Goal: Task Accomplishment & Management: Manage account settings

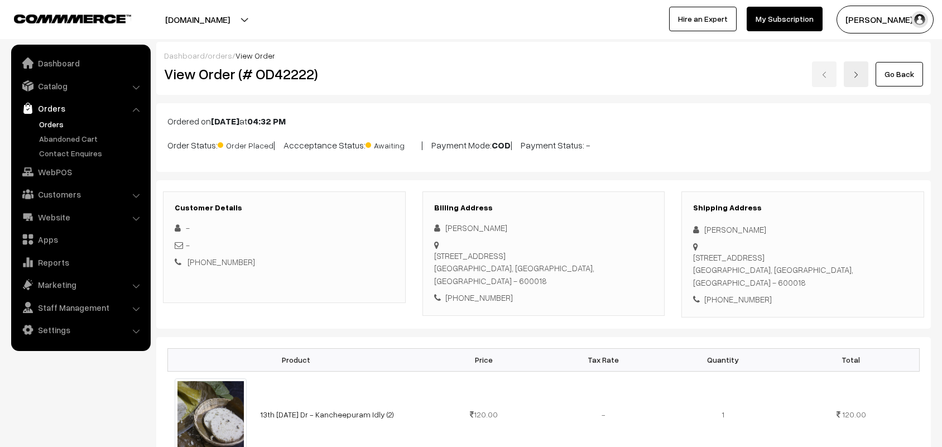
scroll to position [279, 0]
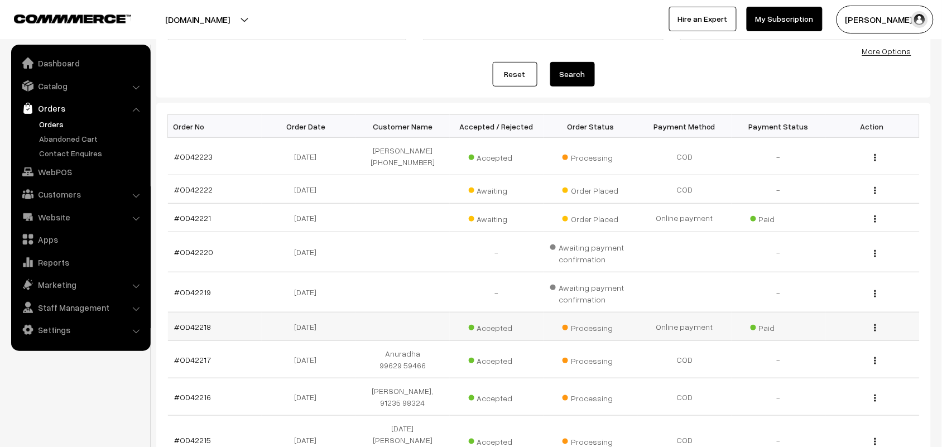
scroll to position [140, 0]
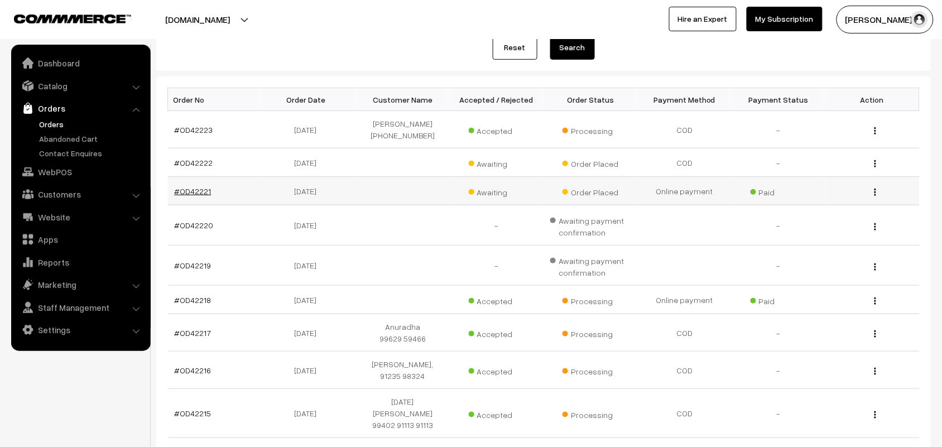
click at [203, 193] on link "#OD42221" at bounding box center [193, 190] width 37 height 9
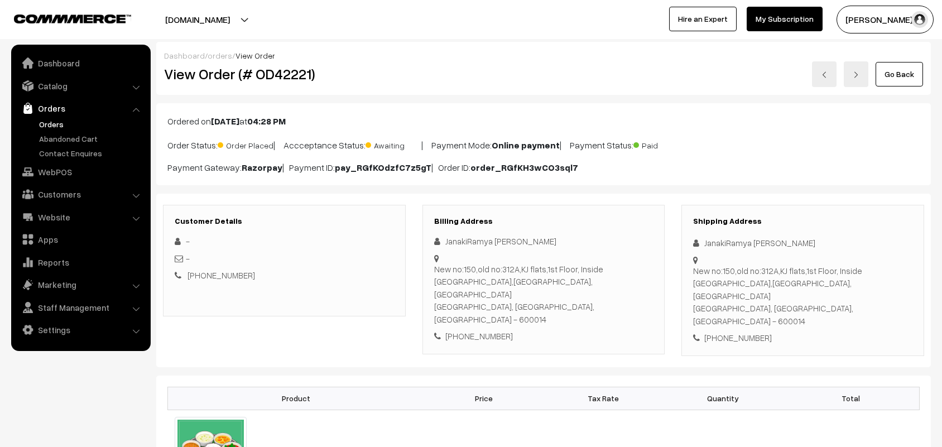
scroll to position [209, 0]
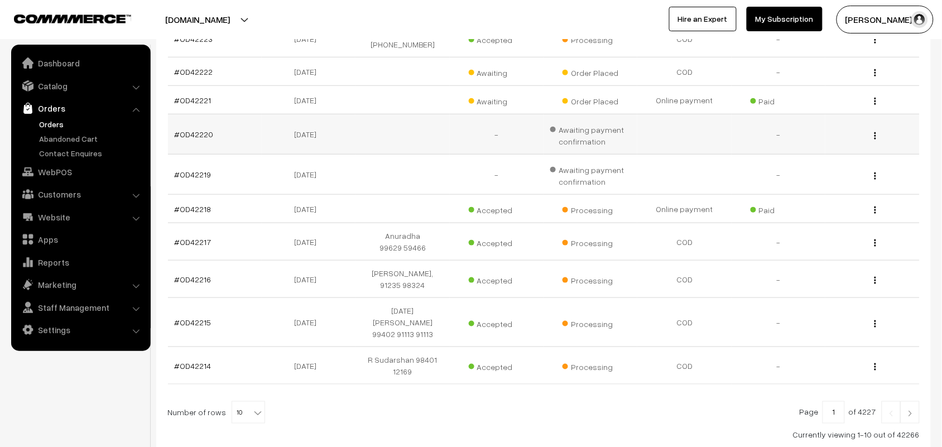
scroll to position [208, 0]
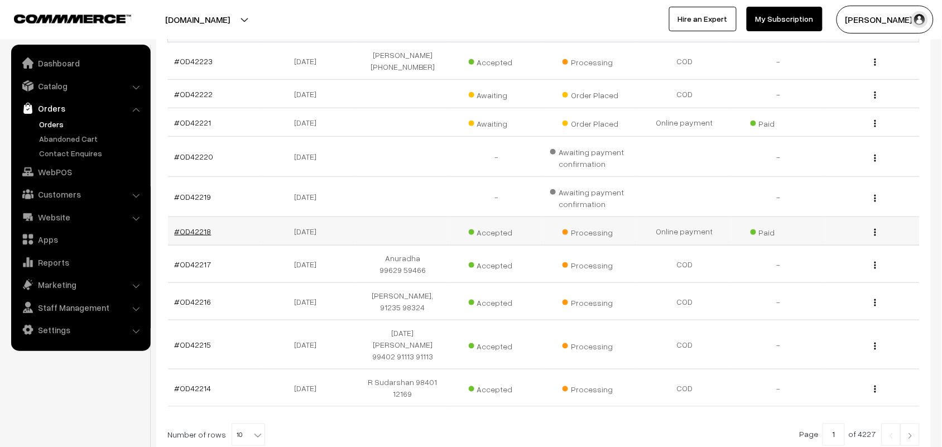
click at [197, 232] on link "#OD42218" at bounding box center [193, 231] width 37 height 9
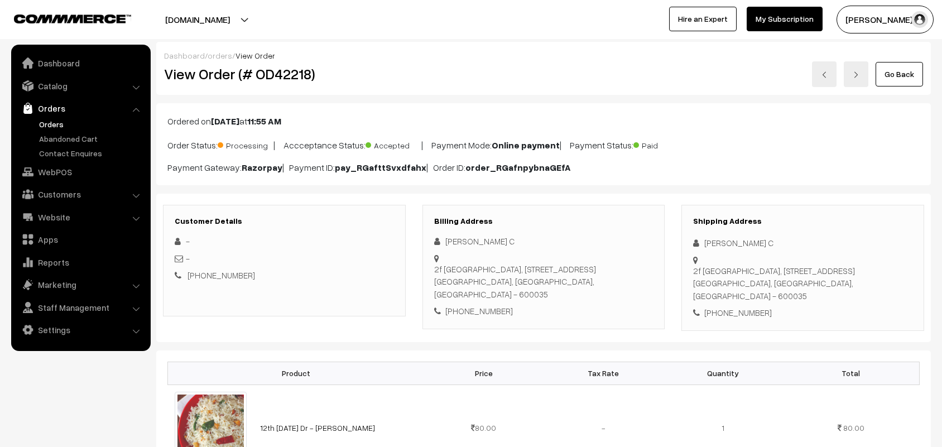
scroll to position [70, 0]
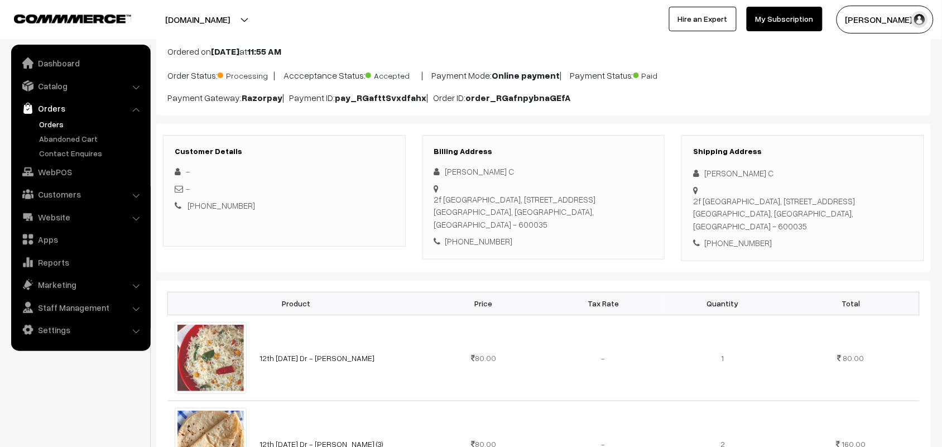
click at [47, 127] on link "Orders" at bounding box center [91, 124] width 111 height 12
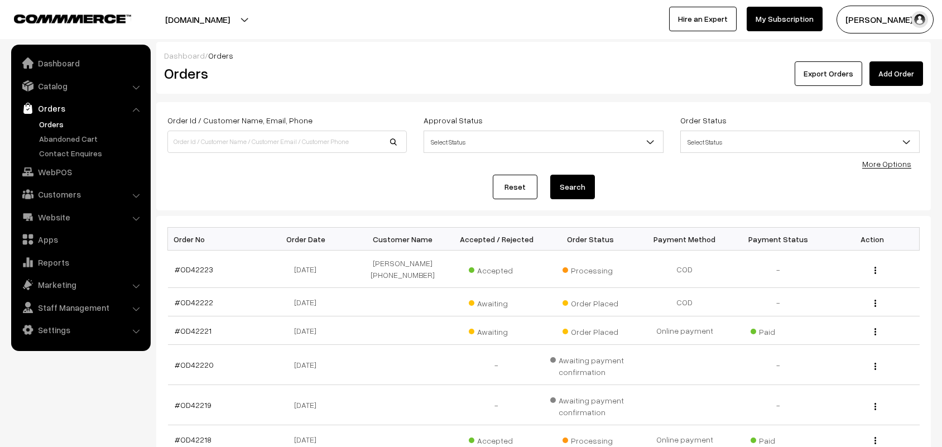
scroll to position [140, 0]
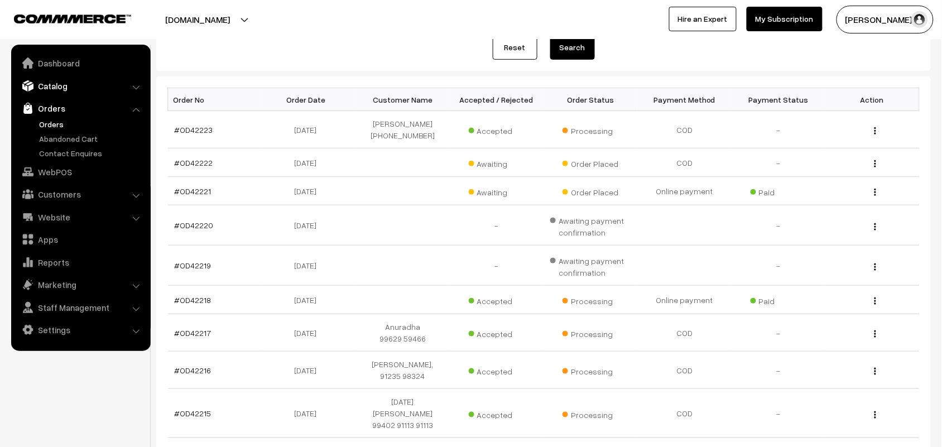
click at [58, 84] on link "Catalog" at bounding box center [80, 86] width 133 height 20
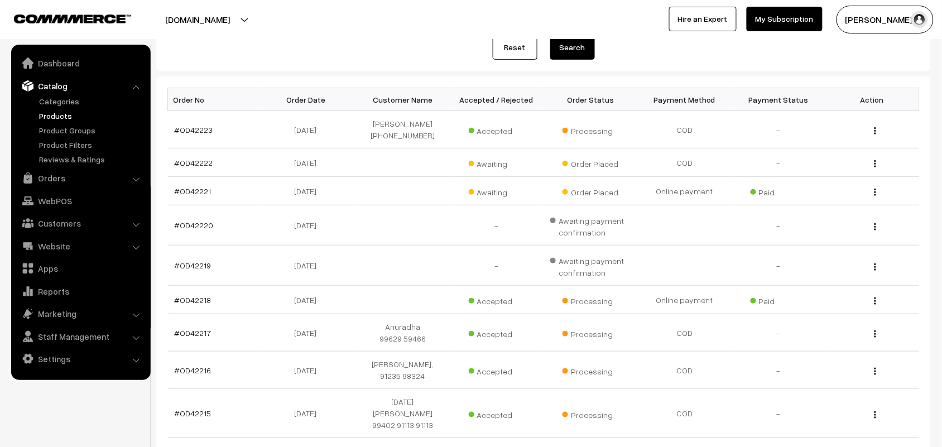
click at [56, 111] on link "Products" at bounding box center [91, 116] width 111 height 12
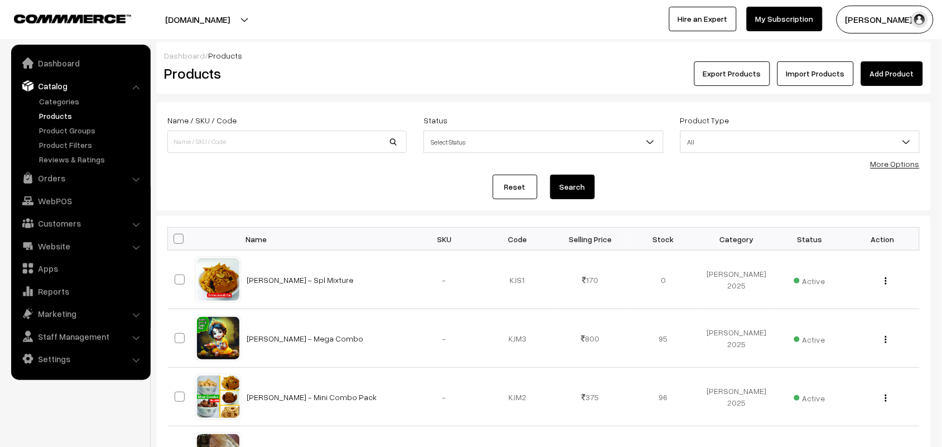
click at [922, 164] on div "Name / SKU / Code Status Select Status Active Inactive Select Status Product Ty…" at bounding box center [543, 138] width 769 height 50
click at [913, 164] on link "More Options" at bounding box center [895, 163] width 49 height 9
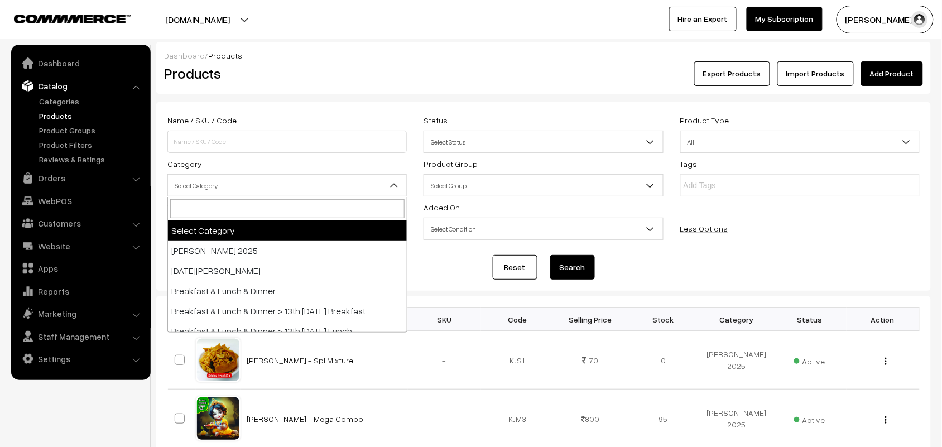
click at [228, 183] on span "Select Category" at bounding box center [287, 186] width 238 height 20
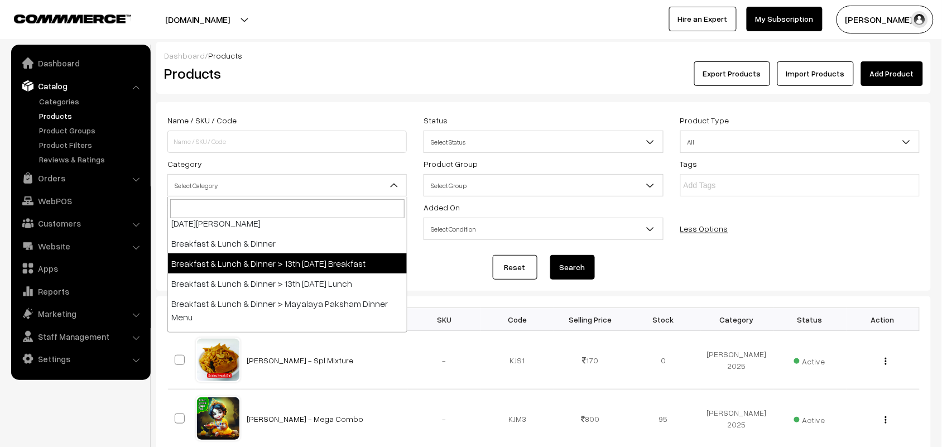
scroll to position [70, 0]
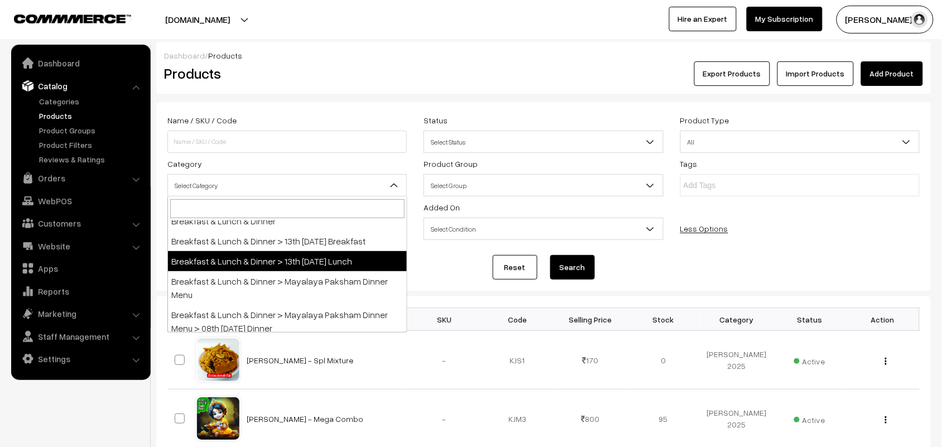
drag, startPoint x: 314, startPoint y: 257, endPoint x: 631, endPoint y: 299, distance: 319.8
select select "95"
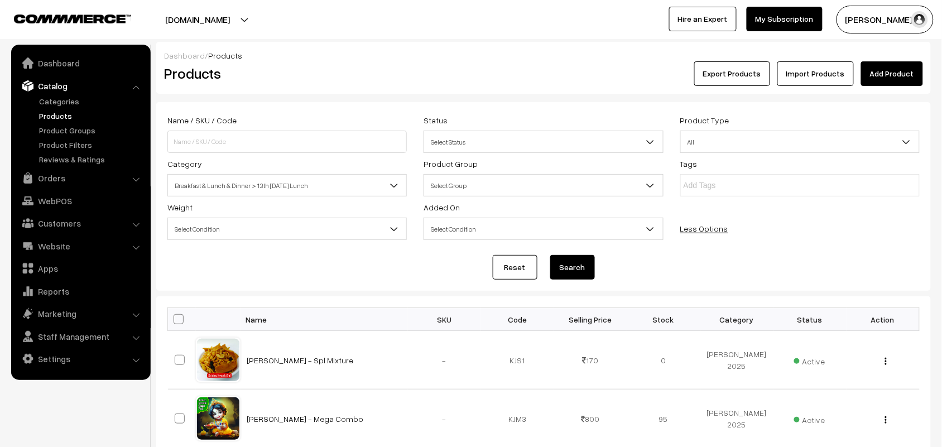
click at [588, 269] on button "Search" at bounding box center [572, 267] width 45 height 25
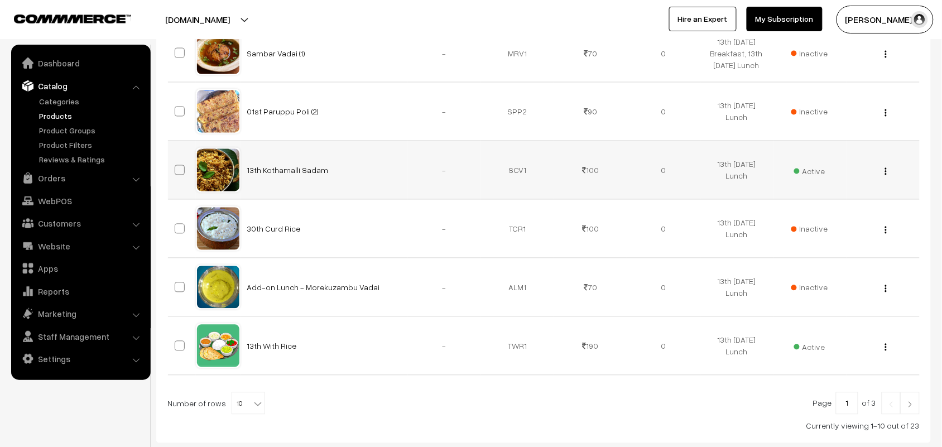
scroll to position [473, 0]
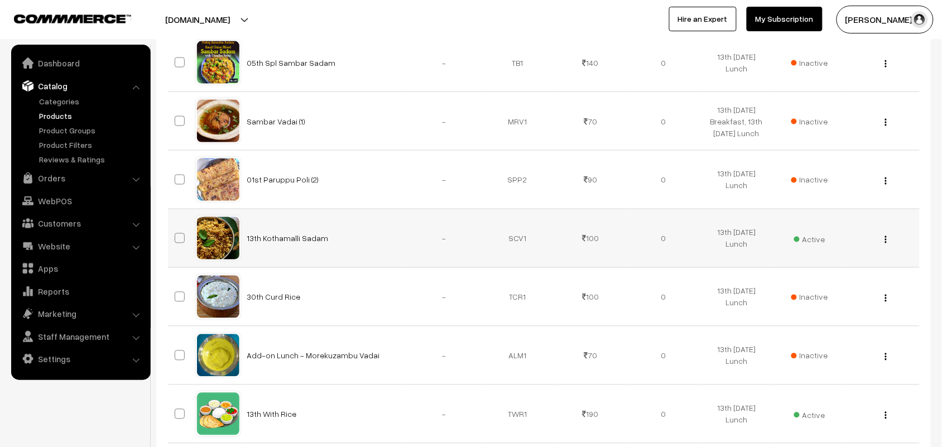
click at [886, 241] on img "button" at bounding box center [886, 239] width 2 height 7
click at [794, 275] on link "Edit" at bounding box center [836, 279] width 95 height 25
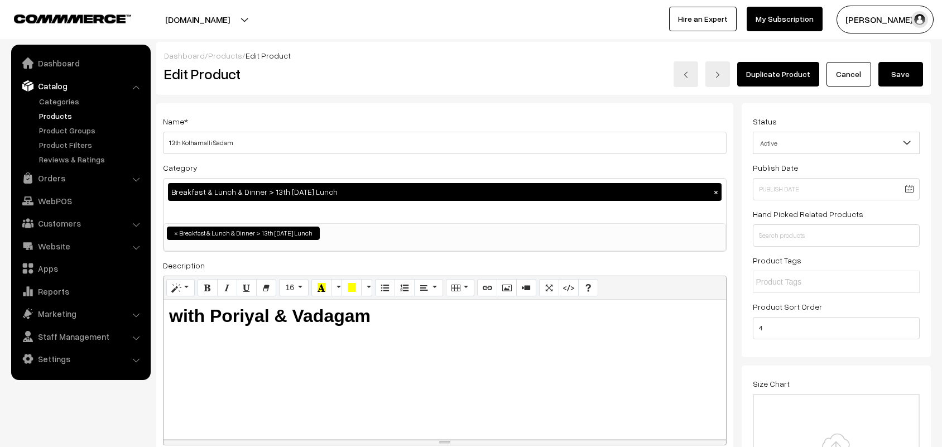
click at [272, 138] on input "13th Kothamalli Sadam" at bounding box center [445, 143] width 564 height 22
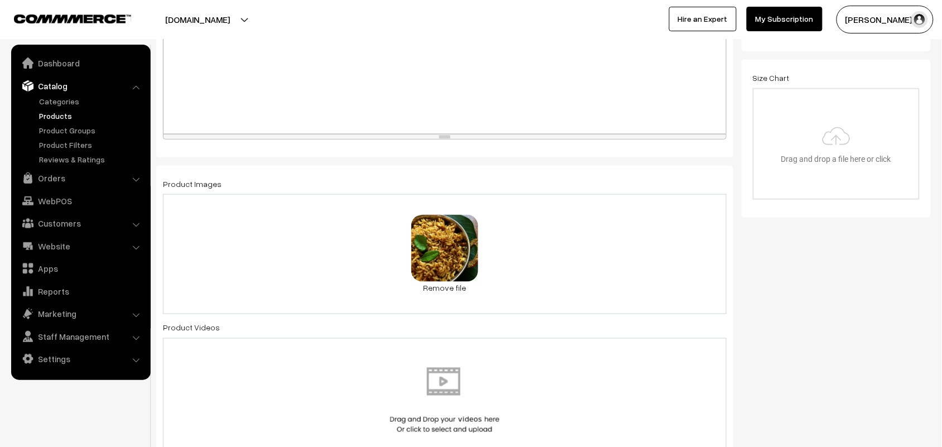
scroll to position [349, 0]
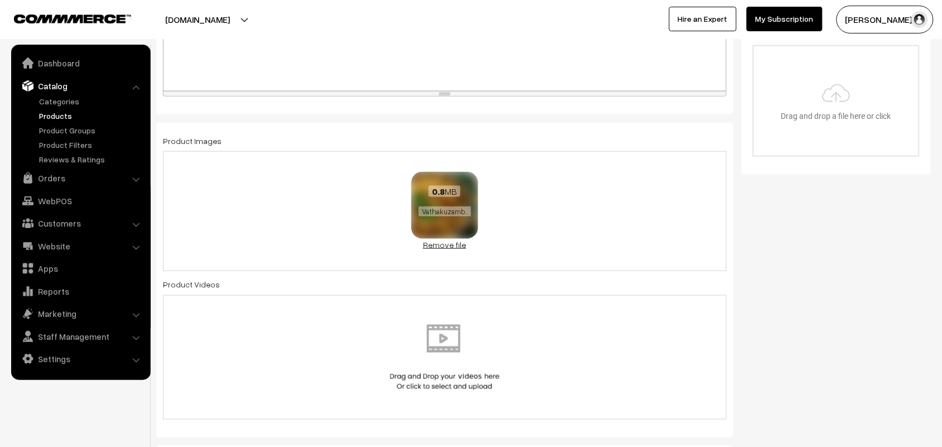
click at [454, 243] on link "Remove file" at bounding box center [444, 245] width 67 height 12
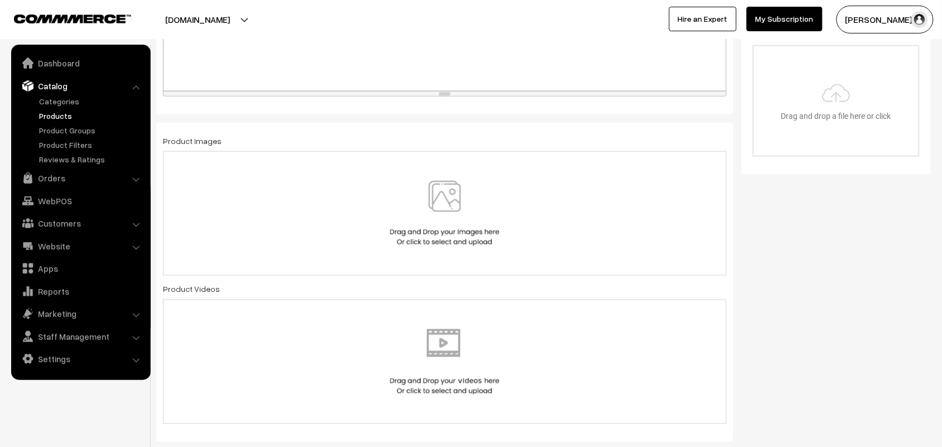
click at [451, 214] on img at bounding box center [444, 213] width 115 height 65
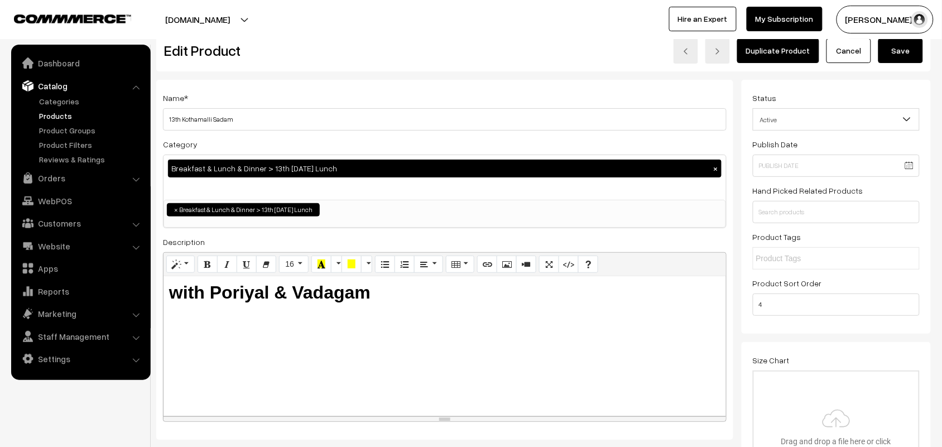
scroll to position [0, 0]
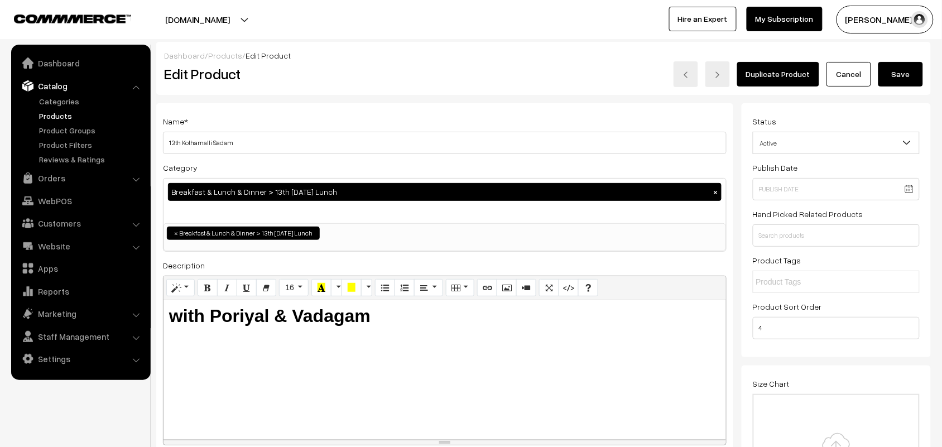
click at [902, 64] on button "Save" at bounding box center [901, 74] width 45 height 25
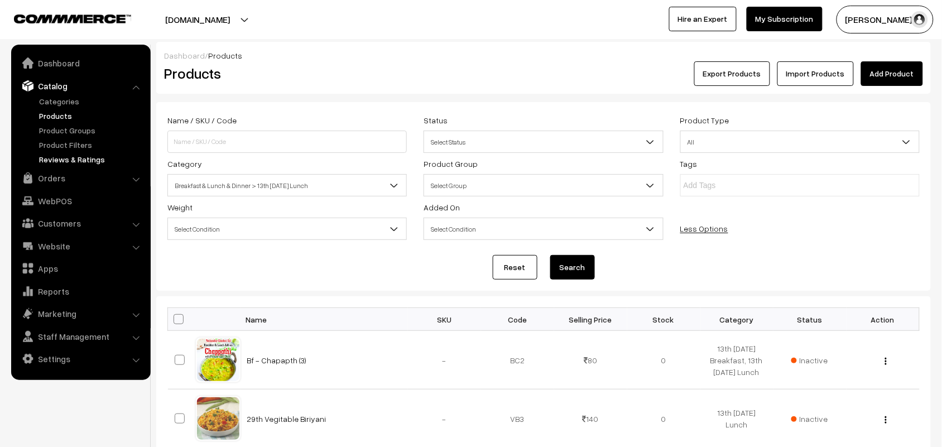
click at [51, 161] on link "Reviews & Ratings" at bounding box center [91, 160] width 111 height 12
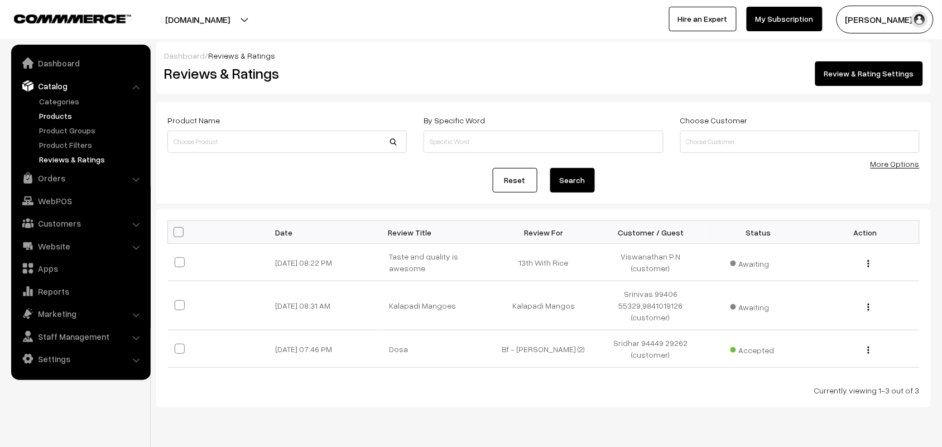
click at [58, 114] on link "Products" at bounding box center [91, 116] width 111 height 12
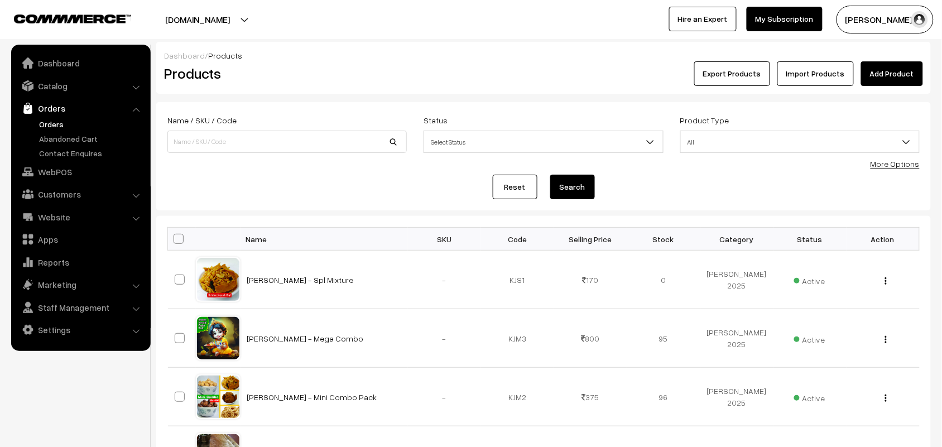
click at [51, 119] on link "Orders" at bounding box center [91, 124] width 111 height 12
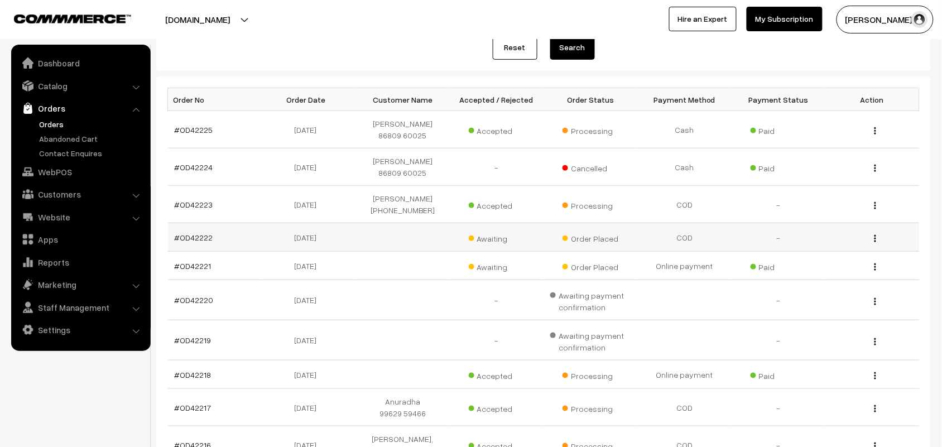
scroll to position [70, 0]
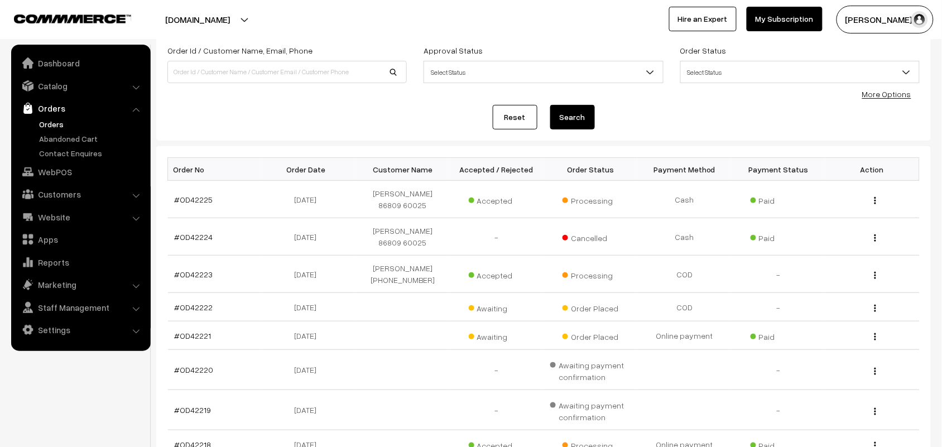
click at [44, 130] on ul "Orders" at bounding box center [81, 138] width 134 height 41
click at [46, 126] on link "Orders" at bounding box center [91, 124] width 111 height 12
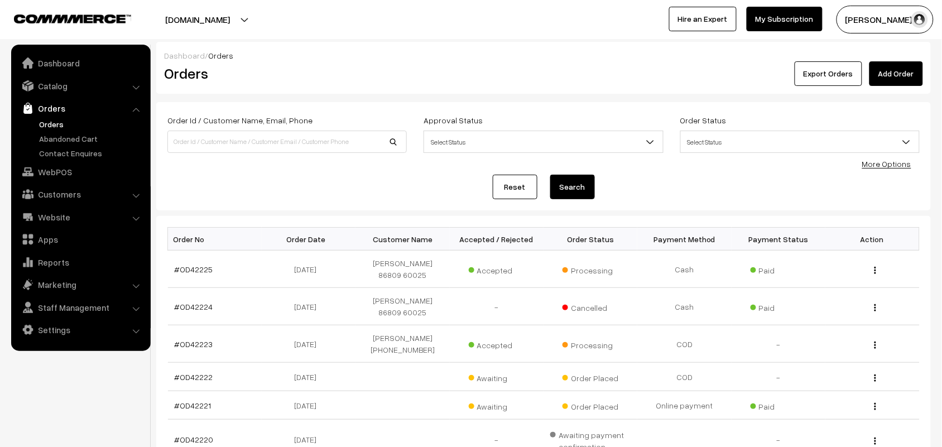
click at [56, 119] on link "Orders" at bounding box center [91, 124] width 111 height 12
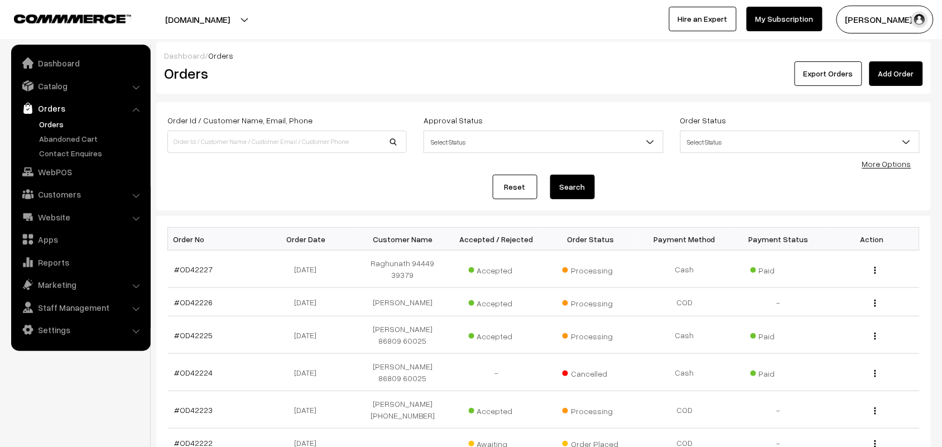
click at [38, 124] on link "Orders" at bounding box center [91, 124] width 111 height 12
click at [49, 116] on link "Orders" at bounding box center [80, 108] width 133 height 20
click at [55, 129] on link "Orders" at bounding box center [91, 124] width 111 height 12
click at [57, 126] on link "Orders" at bounding box center [91, 124] width 111 height 12
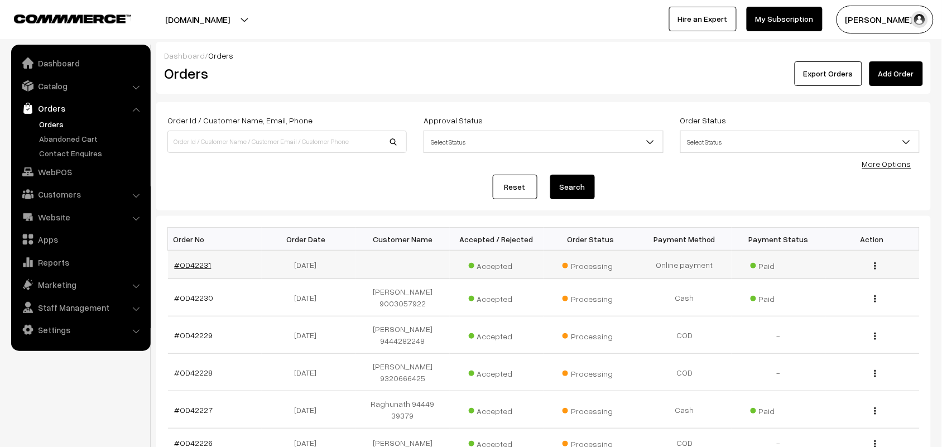
click at [183, 263] on link "#OD42231" at bounding box center [193, 264] width 37 height 9
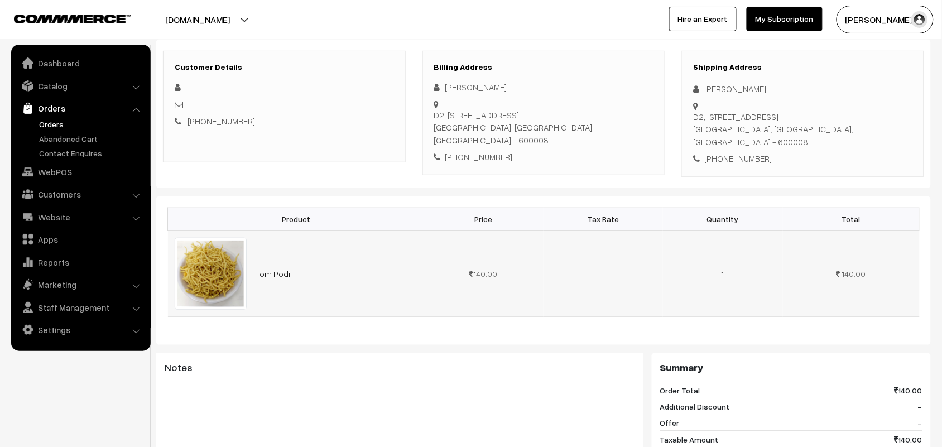
scroll to position [140, 0]
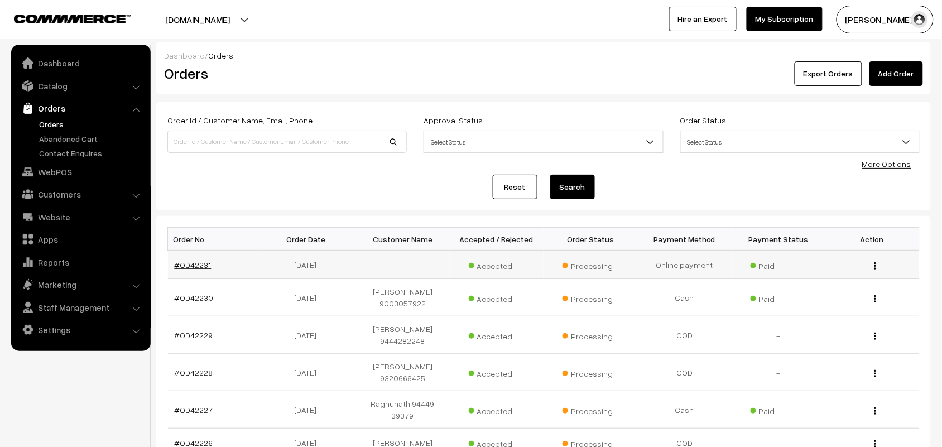
click at [194, 264] on link "#OD42231" at bounding box center [193, 264] width 37 height 9
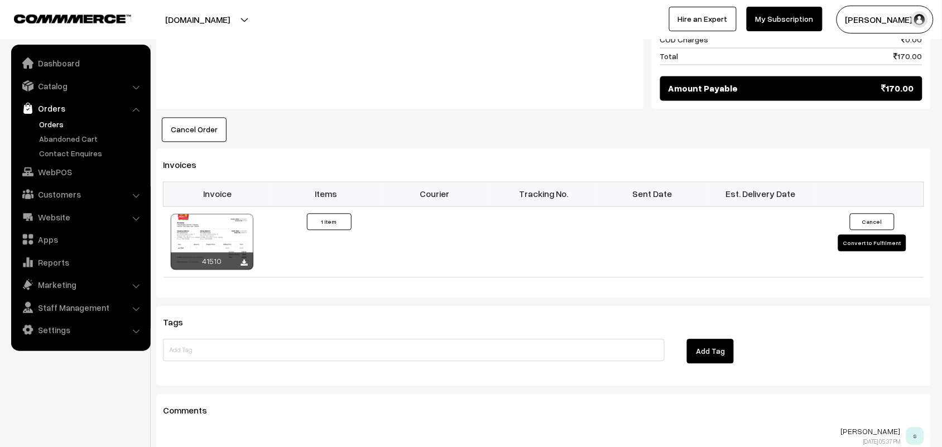
scroll to position [762, 0]
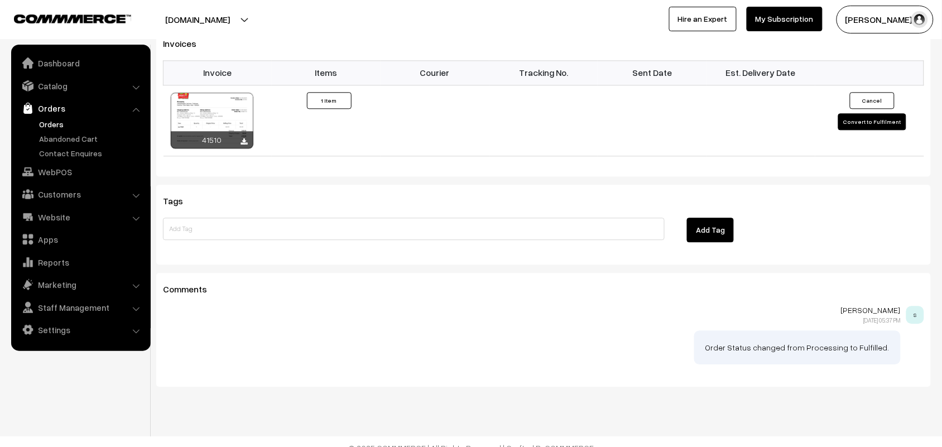
click at [54, 119] on link "Orders" at bounding box center [91, 124] width 111 height 12
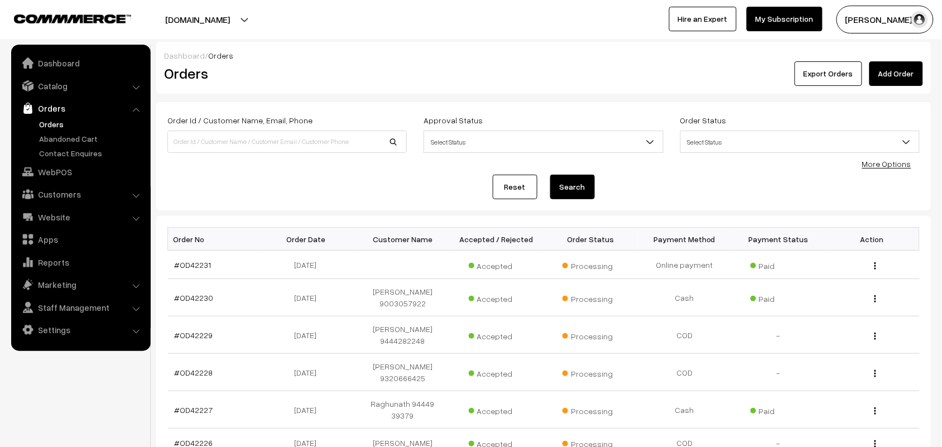
click at [48, 123] on link "Orders" at bounding box center [91, 124] width 111 height 12
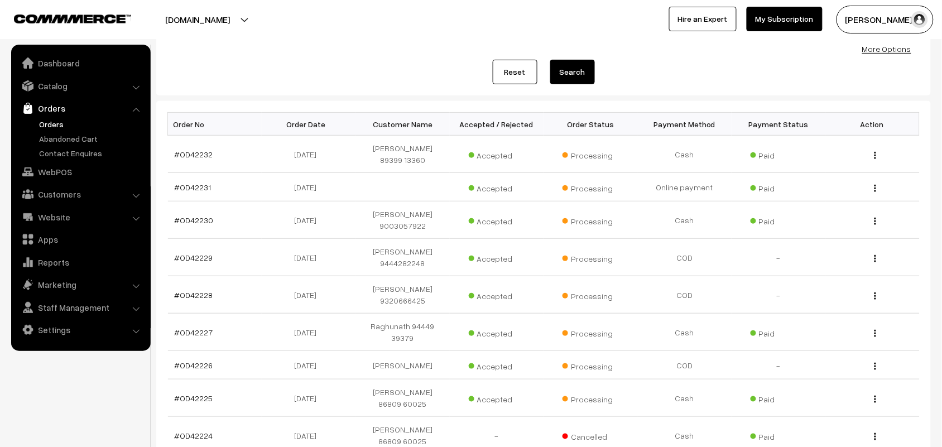
scroll to position [209, 0]
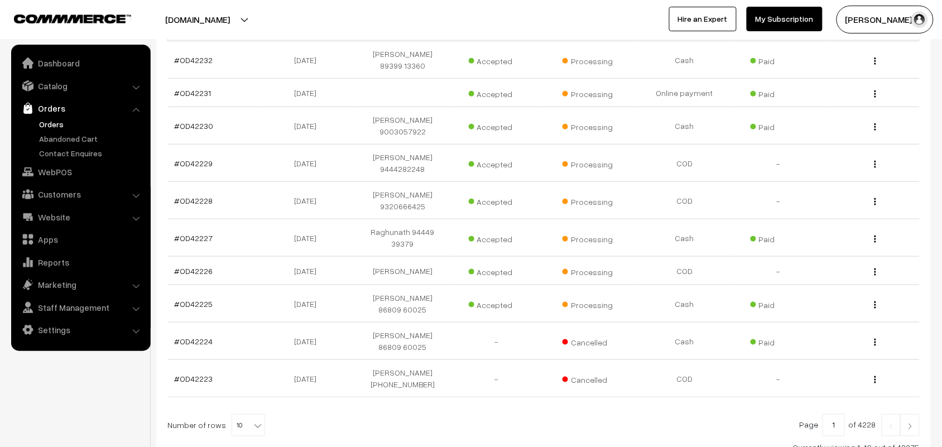
click at [49, 124] on link "Orders" at bounding box center [91, 124] width 111 height 12
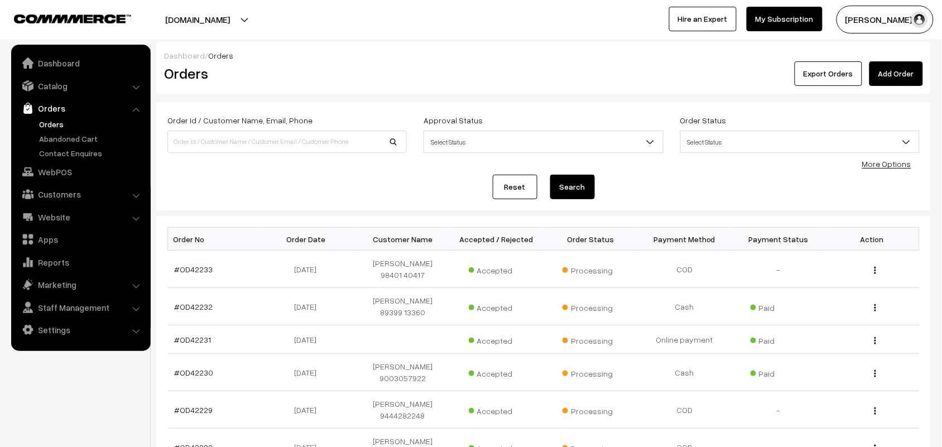
click at [55, 121] on link "Orders" at bounding box center [91, 124] width 111 height 12
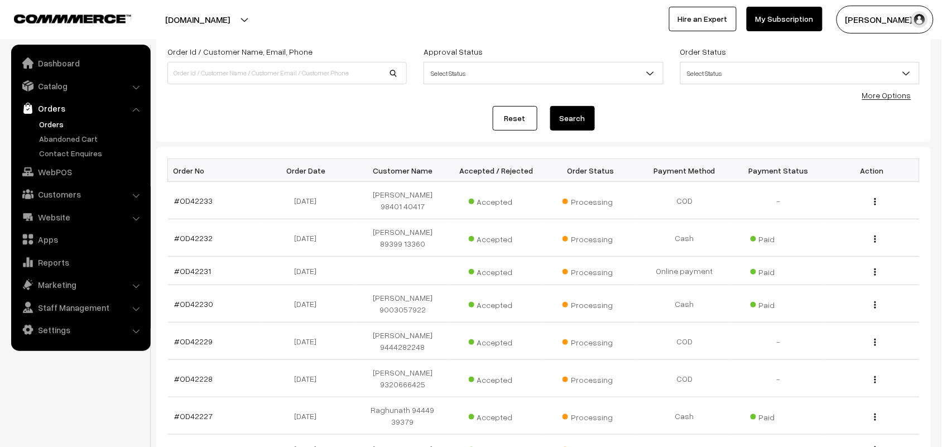
scroll to position [70, 0]
click at [56, 98] on link "Orders" at bounding box center [80, 108] width 133 height 20
click at [54, 88] on link "Catalog" at bounding box center [80, 86] width 133 height 20
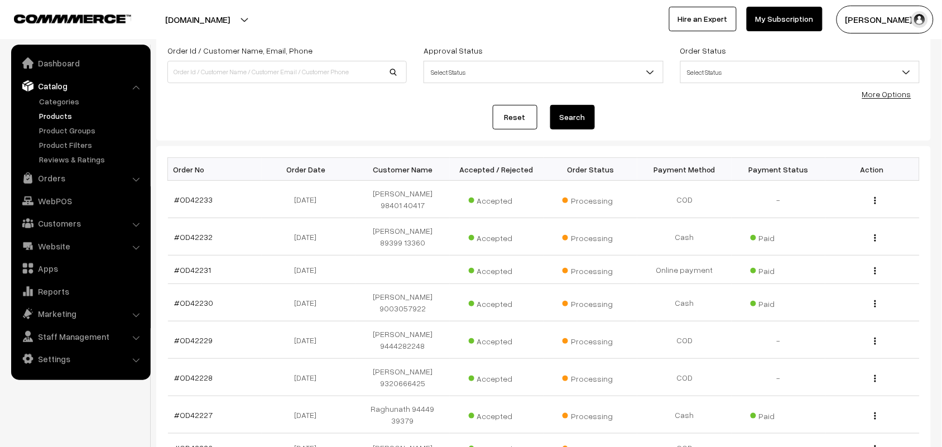
click at [52, 112] on link "Products" at bounding box center [91, 116] width 111 height 12
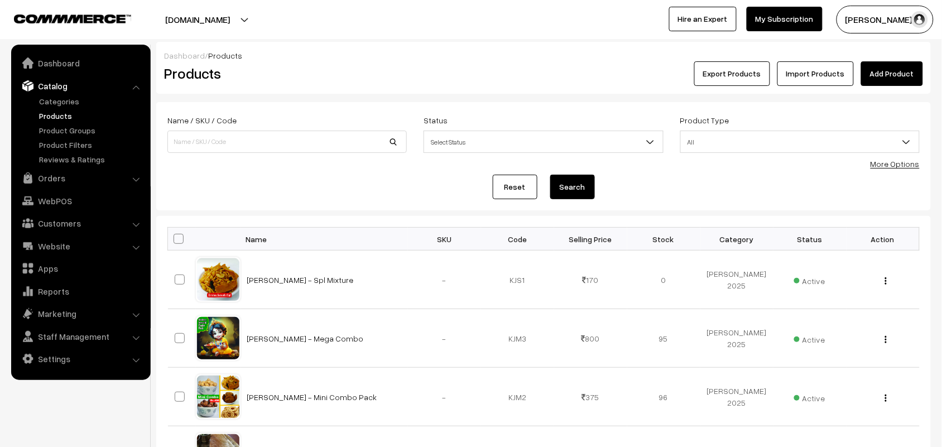
click at [911, 161] on link "More Options" at bounding box center [895, 163] width 49 height 9
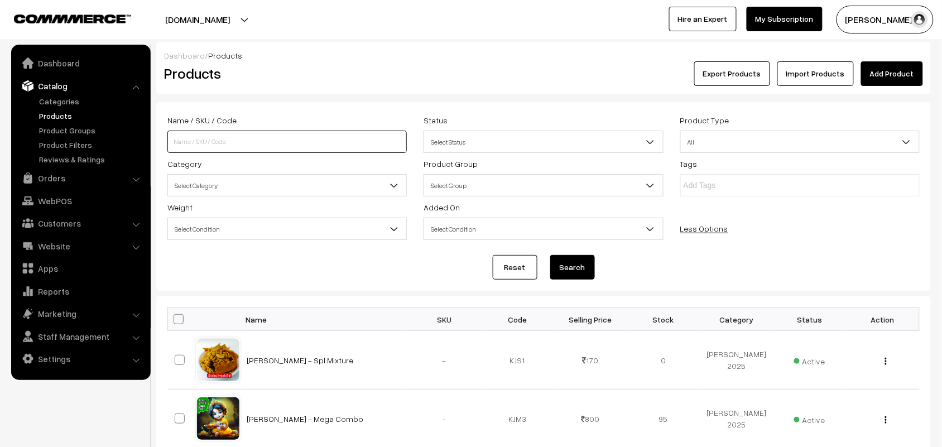
click at [218, 144] on input at bounding box center [286, 142] width 239 height 22
type input "g"
type input "cow ghee"
click at [550, 255] on button "Search" at bounding box center [572, 267] width 45 height 25
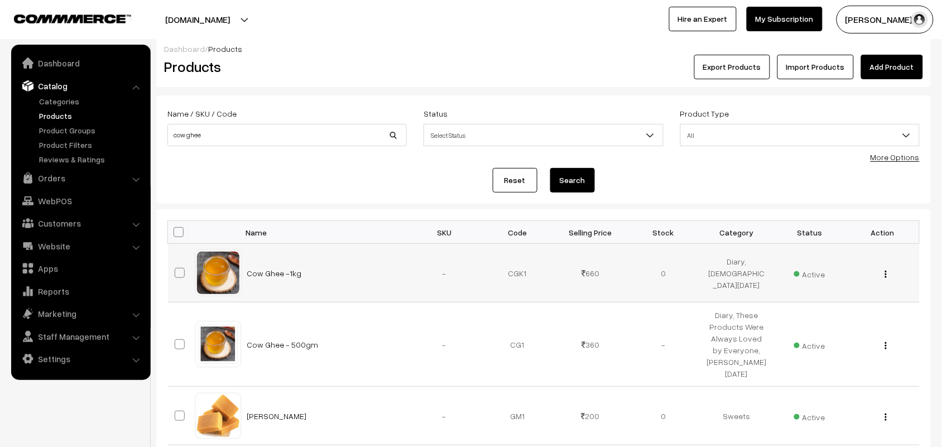
scroll to position [140, 0]
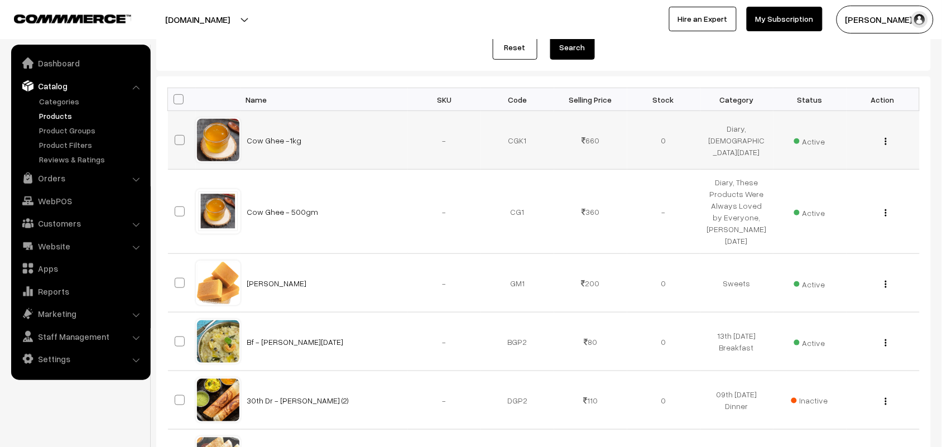
click at [886, 146] on div "View Edit Delete" at bounding box center [884, 141] width 60 height 12
click at [890, 140] on div "View Edit Delete" at bounding box center [884, 141] width 60 height 12
click at [888, 146] on div "View Edit Delete" at bounding box center [884, 141] width 60 height 12
click at [885, 141] on img "button" at bounding box center [886, 141] width 2 height 7
click at [814, 196] on link "Delete" at bounding box center [836, 206] width 95 height 25
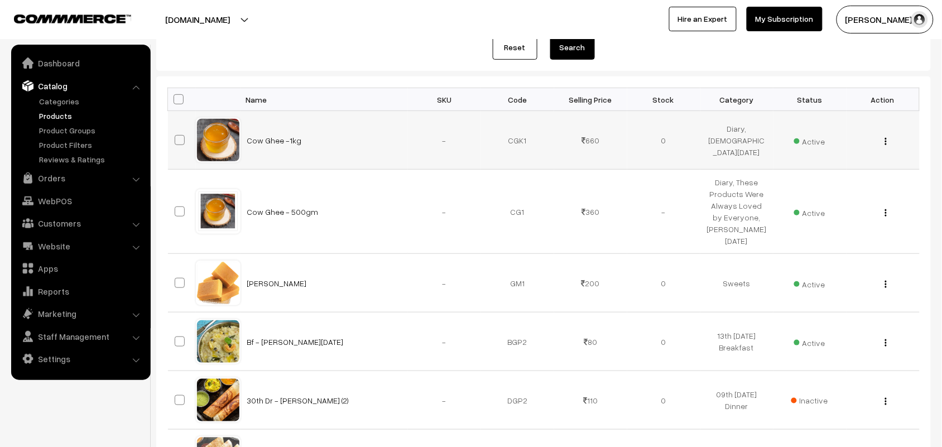
click at [886, 138] on img "button" at bounding box center [886, 141] width 2 height 7
click at [806, 180] on link "Edit" at bounding box center [836, 181] width 95 height 25
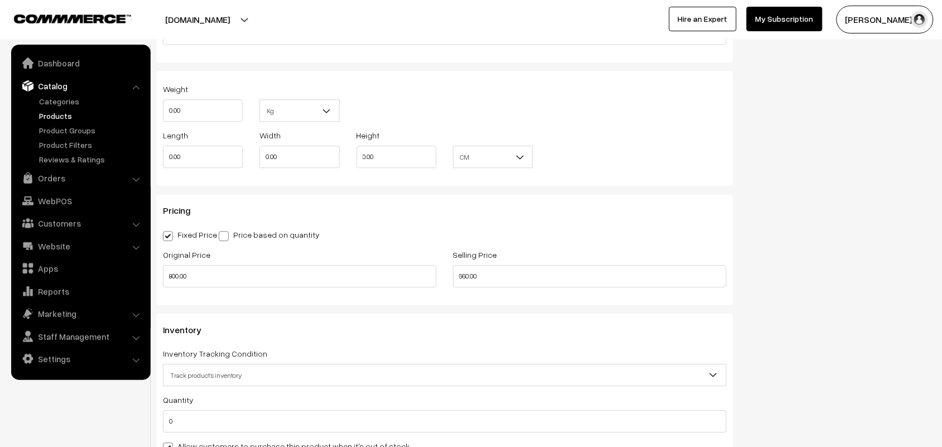
scroll to position [907, 0]
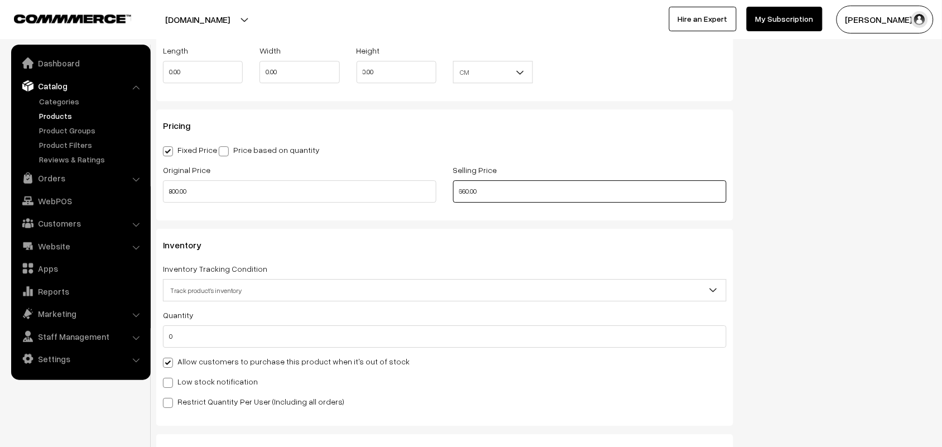
drag, startPoint x: 462, startPoint y: 197, endPoint x: 320, endPoint y: 193, distance: 141.8
click at [320, 193] on div "Original Price 800.00 Selling Price 660.00" at bounding box center [445, 186] width 581 height 46
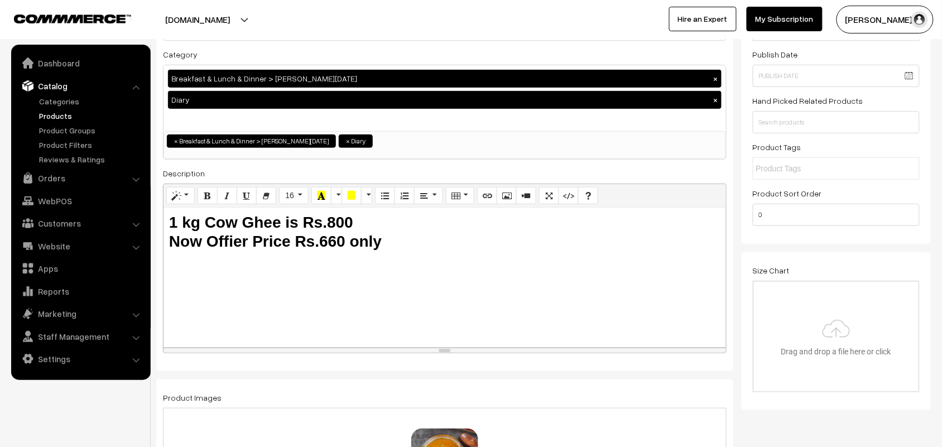
scroll to position [0, 0]
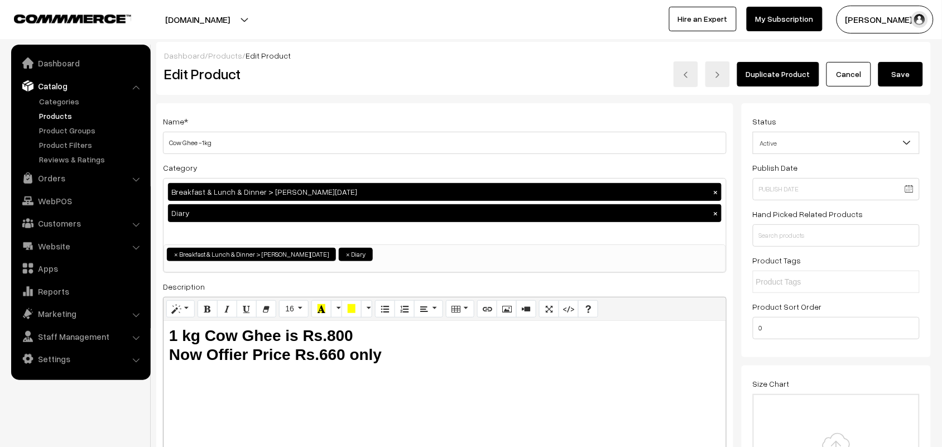
click at [914, 76] on button "Save" at bounding box center [901, 74] width 45 height 25
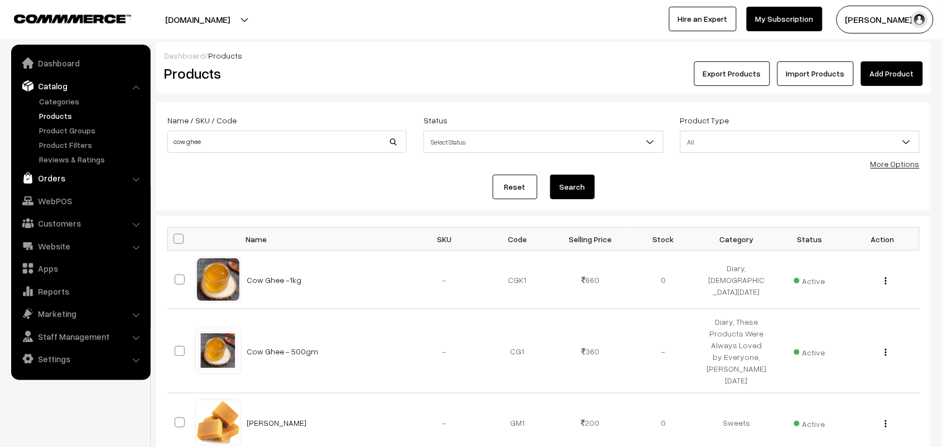
click at [58, 177] on link "Orders" at bounding box center [80, 178] width 133 height 20
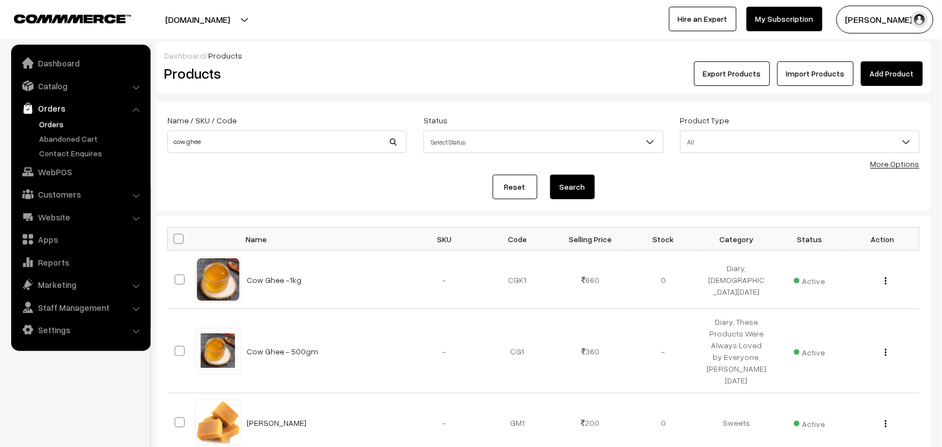
click at [66, 124] on link "Orders" at bounding box center [91, 124] width 111 height 12
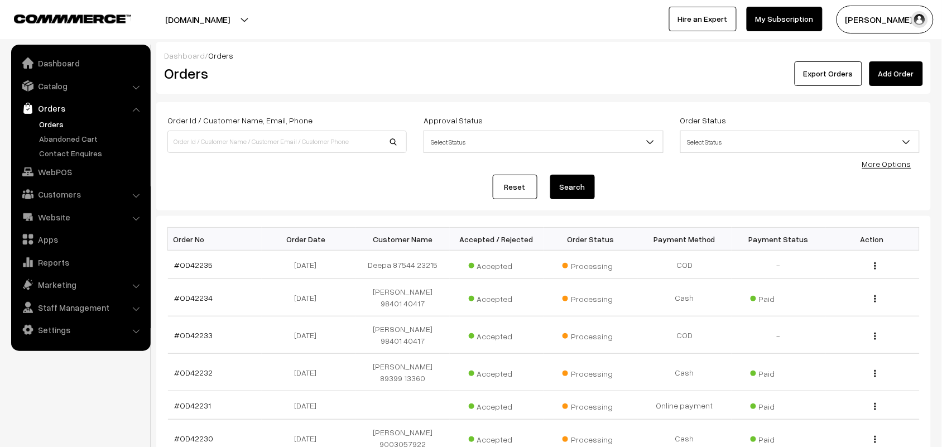
click at [53, 117] on link "Orders" at bounding box center [80, 108] width 133 height 20
click at [54, 190] on link "Customers" at bounding box center [80, 194] width 133 height 20
click at [64, 165] on link "Customers" at bounding box center [91, 170] width 111 height 12
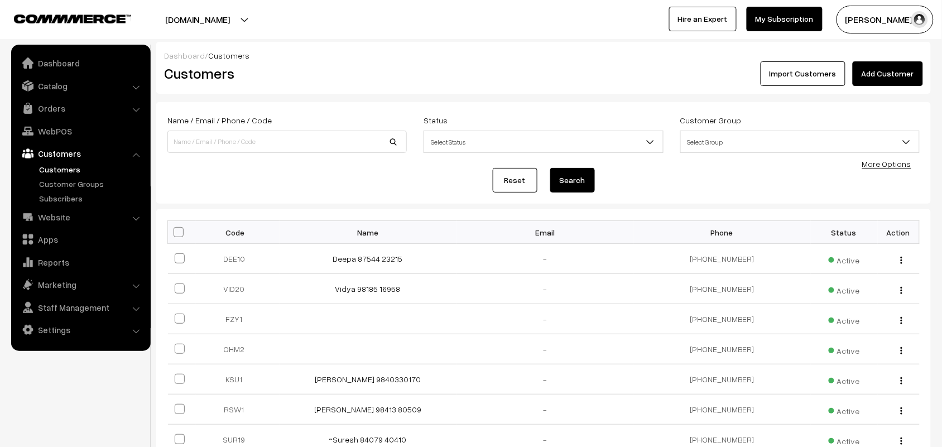
click at [196, 140] on input at bounding box center [286, 142] width 239 height 22
type input "98401 68957"
click at [571, 174] on button "Search" at bounding box center [572, 180] width 45 height 25
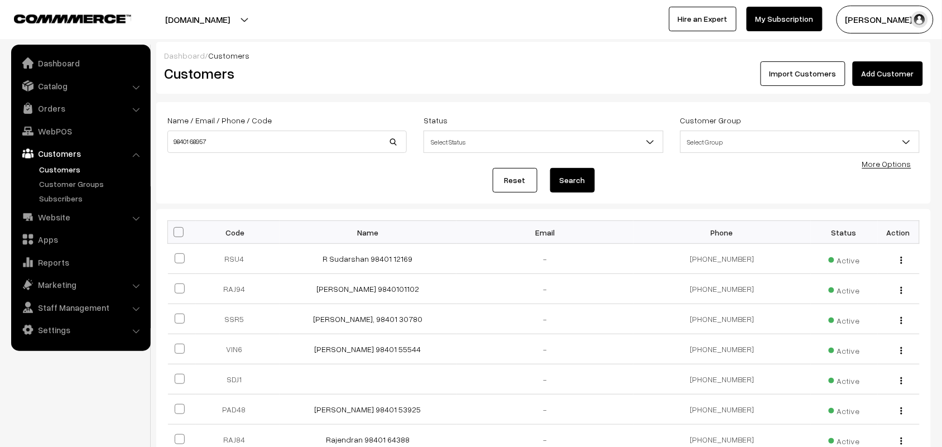
click at [573, 183] on button "Search" at bounding box center [572, 180] width 45 height 25
click at [232, 149] on input "98401 68957" at bounding box center [286, 142] width 239 height 22
type input "9840168957"
click at [550, 168] on button "Search" at bounding box center [572, 180] width 45 height 25
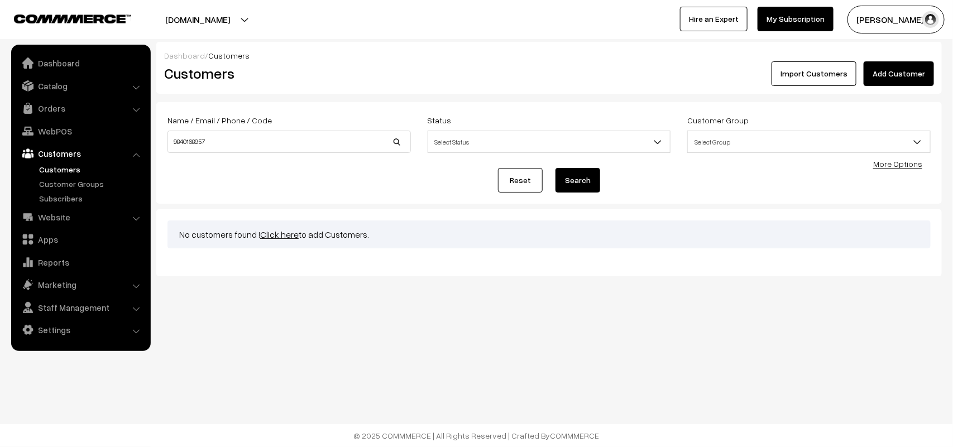
click at [280, 233] on link "Click here" at bounding box center [279, 234] width 39 height 11
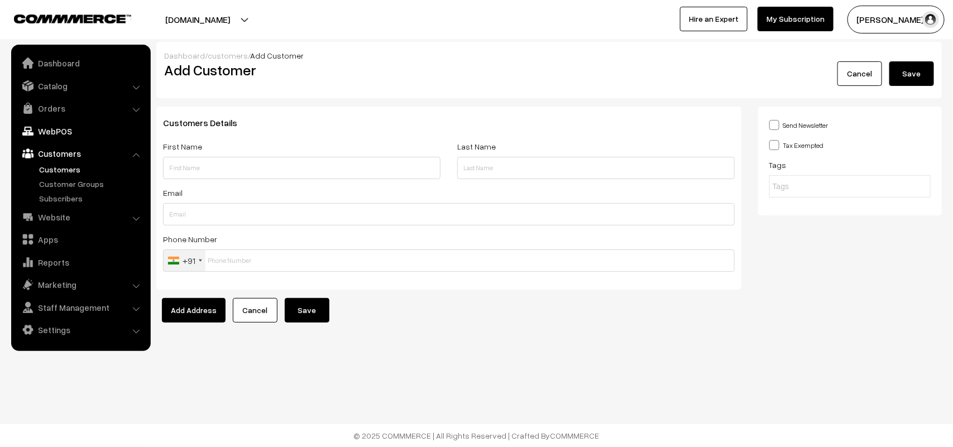
click at [60, 123] on link "WebPOS" at bounding box center [80, 131] width 133 height 20
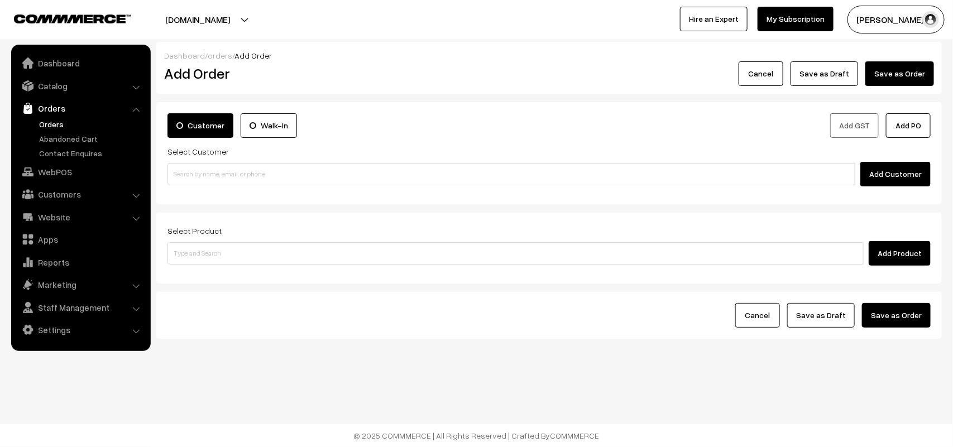
click at [59, 121] on link "Orders" at bounding box center [91, 124] width 111 height 12
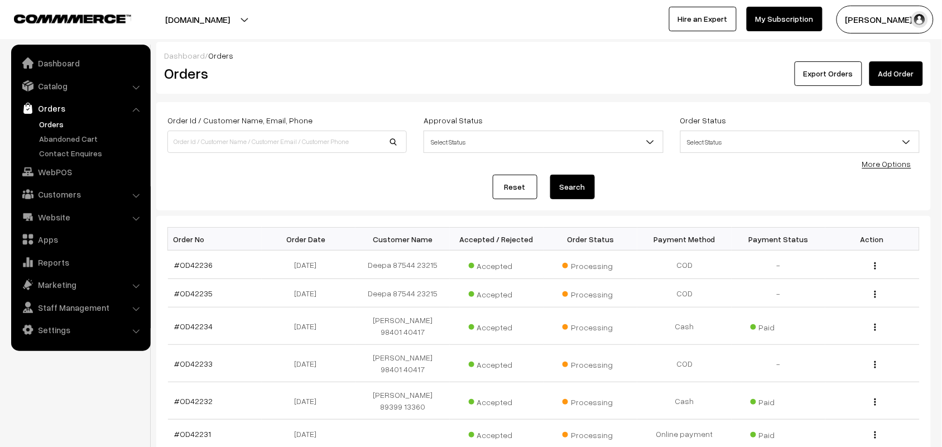
click at [231, 154] on div "Order Id / Customer Name, Email, Phone" at bounding box center [287, 136] width 256 height 46
click at [224, 146] on input at bounding box center [286, 142] width 239 height 22
paste input "98401 68957"
click at [190, 132] on input "98401 68957" at bounding box center [286, 142] width 239 height 22
type input "9840168957"
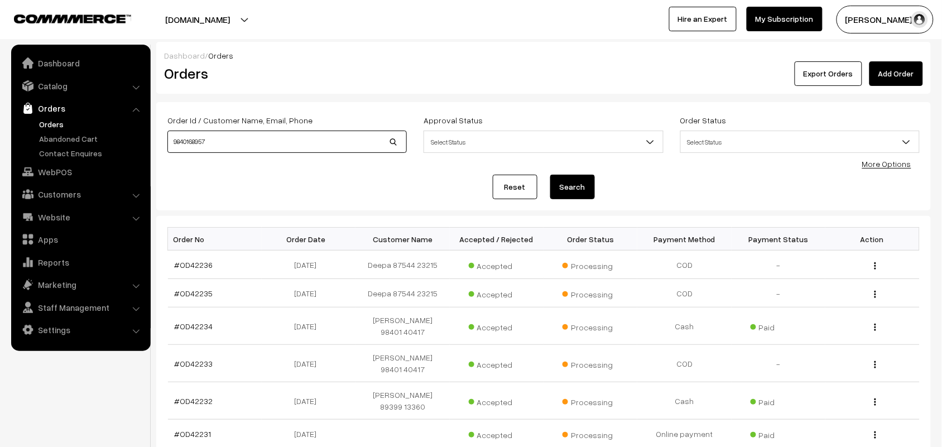
click at [550, 175] on button "Search" at bounding box center [572, 187] width 45 height 25
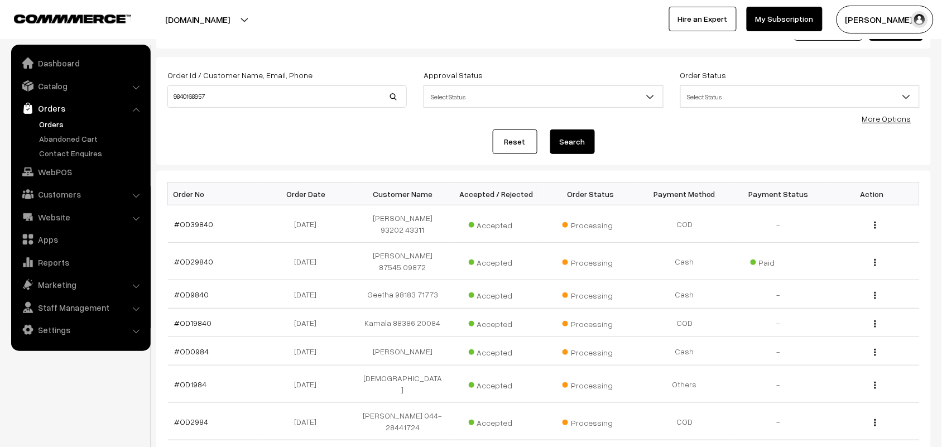
scroll to position [70, 0]
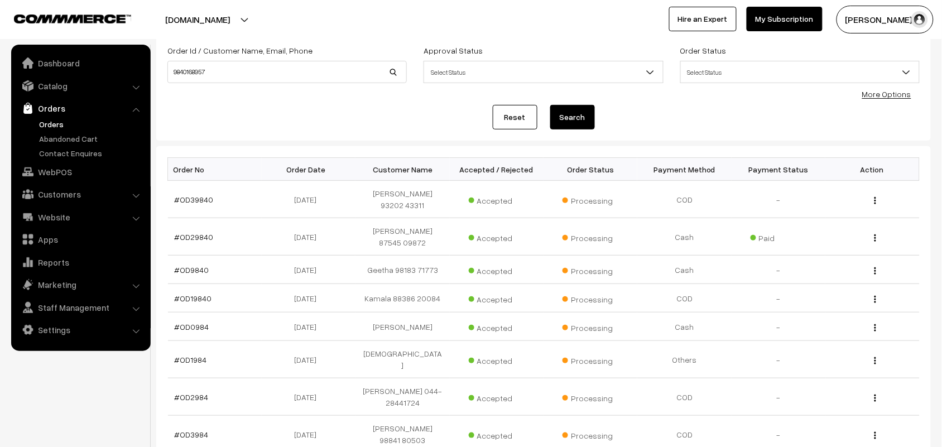
click at [56, 118] on link "Orders" at bounding box center [91, 124] width 111 height 12
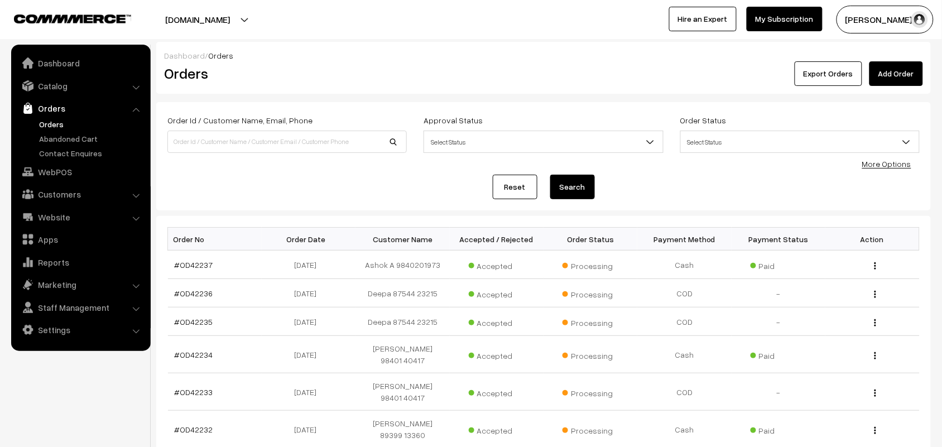
click at [49, 127] on link "Orders" at bounding box center [91, 124] width 111 height 12
click at [45, 110] on link "Orders" at bounding box center [80, 108] width 133 height 20
click at [48, 123] on link "Orders" at bounding box center [91, 124] width 111 height 12
click at [60, 114] on link "Orders" at bounding box center [80, 108] width 133 height 20
click at [58, 121] on link "Orders" at bounding box center [91, 124] width 111 height 12
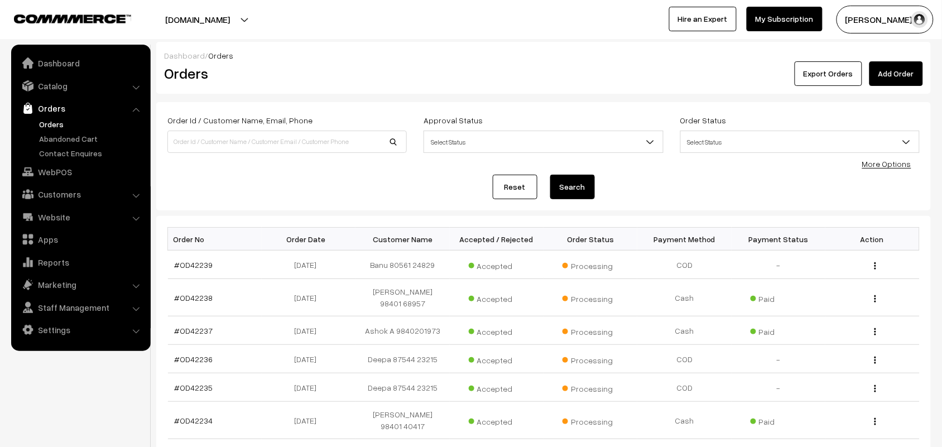
click at [56, 117] on link "Orders" at bounding box center [80, 108] width 133 height 20
click at [49, 120] on link "Orders" at bounding box center [91, 124] width 111 height 12
click at [54, 121] on link "Orders" at bounding box center [91, 124] width 111 height 12
click at [63, 124] on link "Orders" at bounding box center [91, 124] width 111 height 12
click at [59, 123] on link "Orders" at bounding box center [91, 124] width 111 height 12
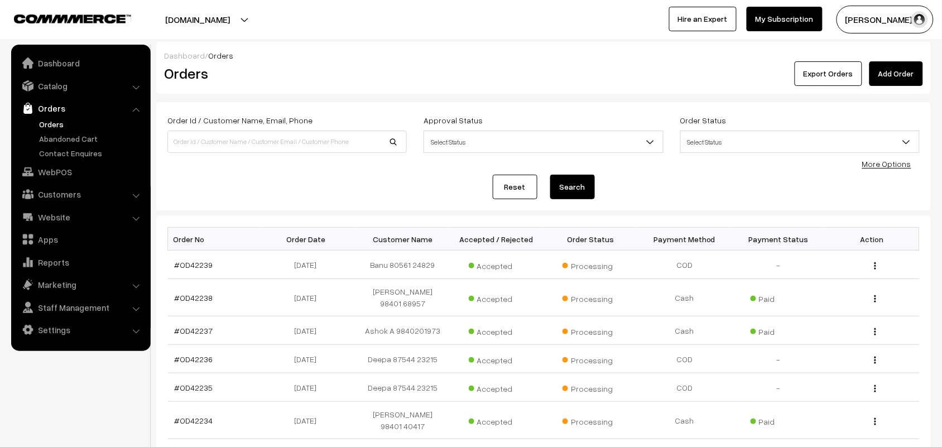
click at [42, 123] on link "Orders" at bounding box center [91, 124] width 111 height 12
